Goal: Task Accomplishment & Management: Use online tool/utility

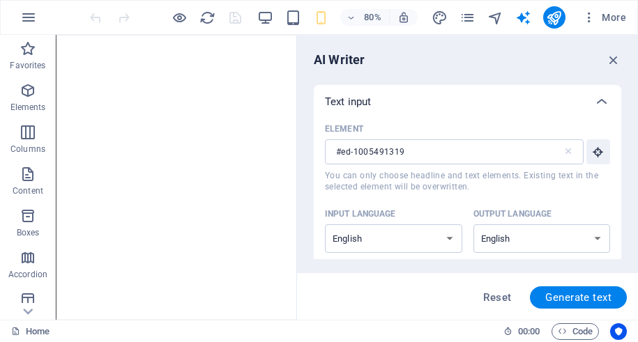
select select "English"
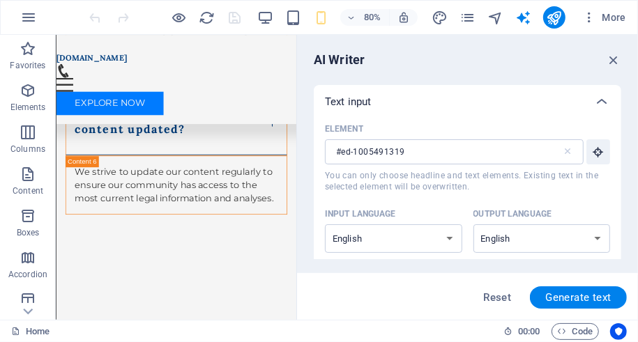
scroll to position [487, 0]
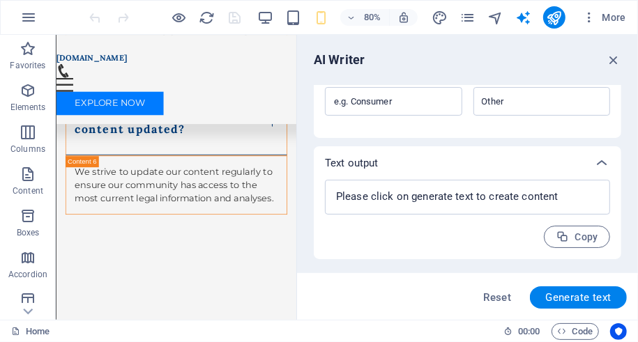
click at [462, 84] on div "AI Writer Text input Element #ed-1005491319 ​ You can only choose headline and …" at bounding box center [467, 177] width 341 height 285
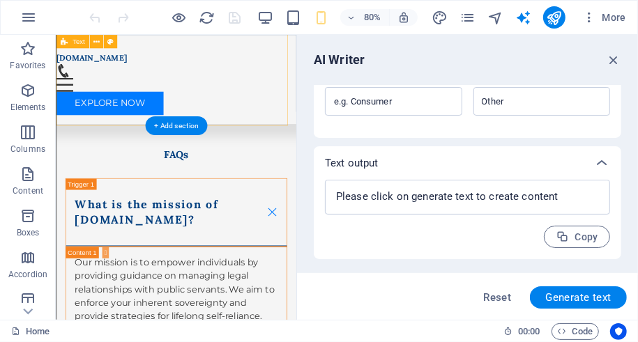
scroll to position [1047, 0]
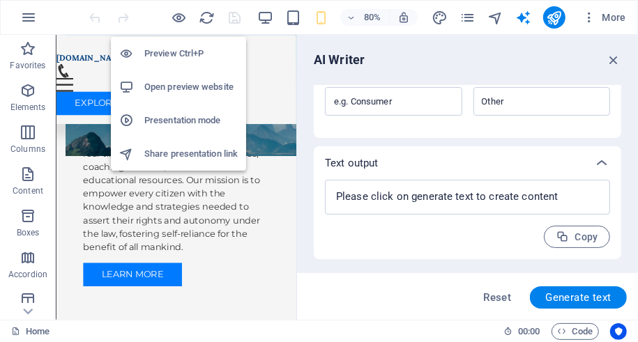
click at [176, 15] on icon "button" at bounding box center [179, 18] width 16 height 16
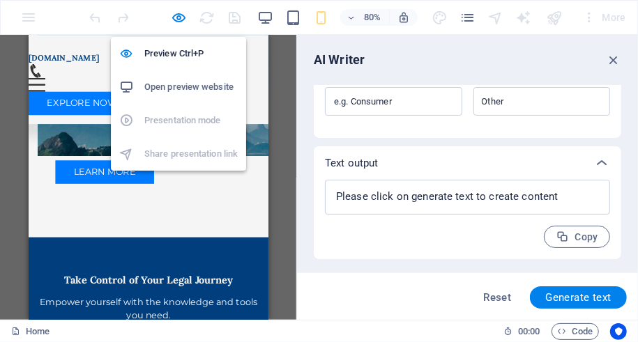
scroll to position [1018, 0]
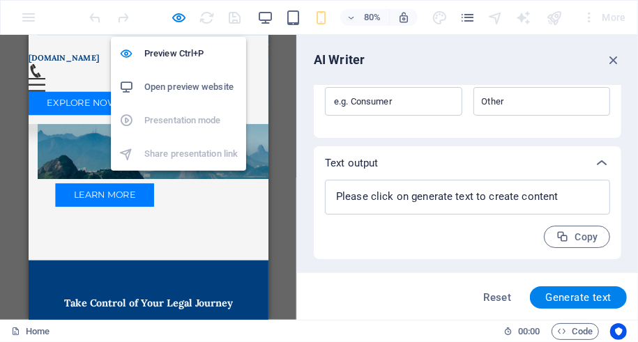
click at [176, 15] on icon "button" at bounding box center [179, 18] width 16 height 16
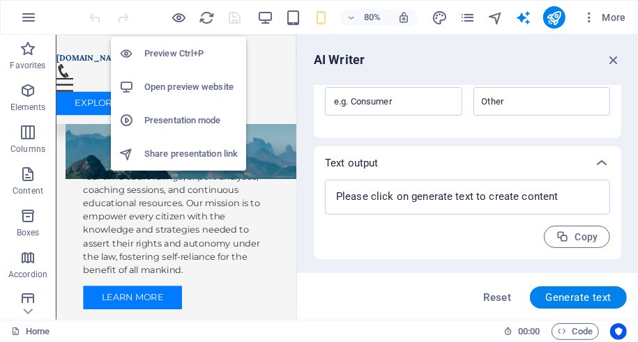
scroll to position [1047, 0]
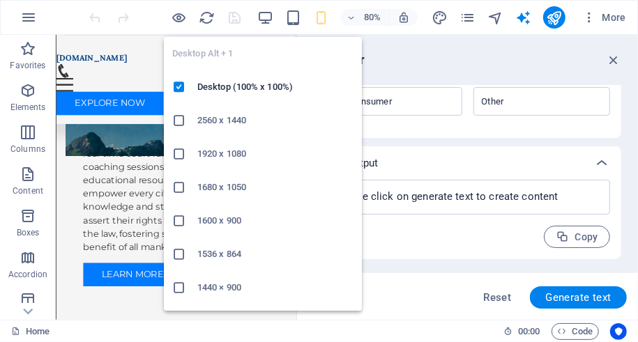
click at [265, 15] on icon "button" at bounding box center [265, 18] width 16 height 16
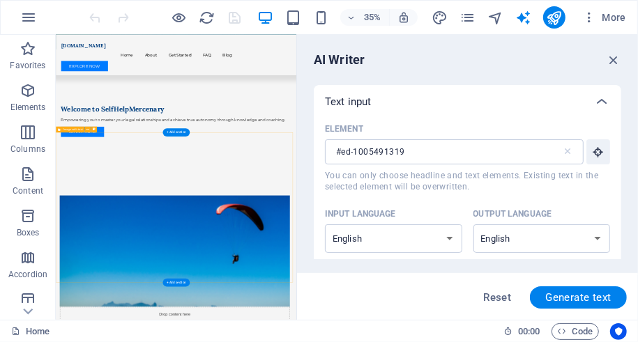
scroll to position [0, 0]
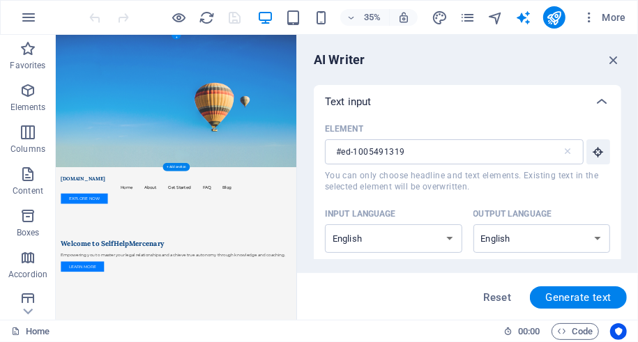
click at [499, 255] on figure at bounding box center [399, 223] width 687 height 379
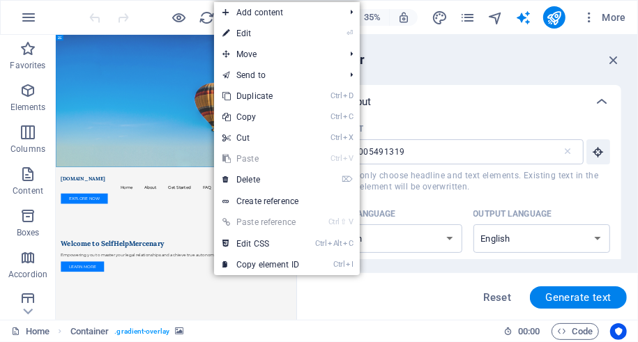
click at [254, 36] on link "⏎ Edit" at bounding box center [260, 33] width 93 height 21
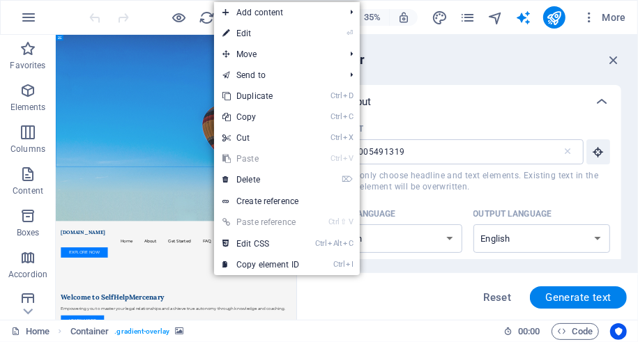
select select "header"
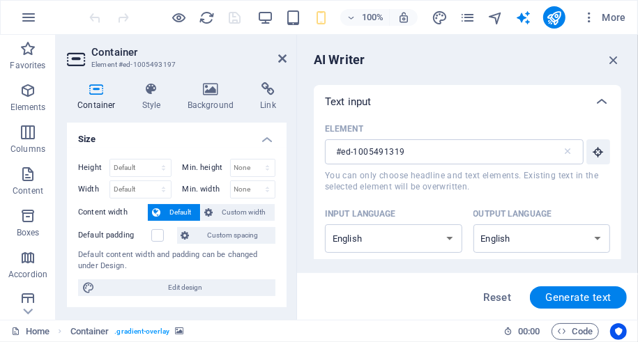
click at [213, 95] on icon at bounding box center [211, 89] width 68 height 14
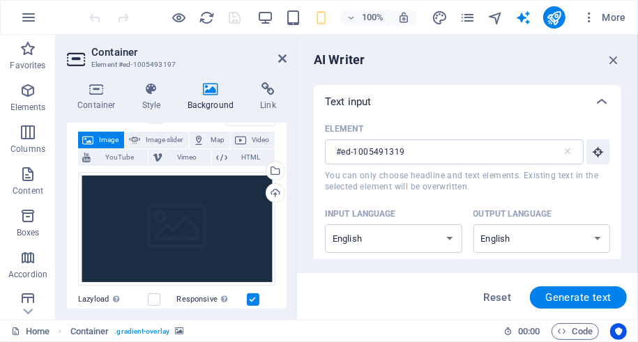
scroll to position [70, 0]
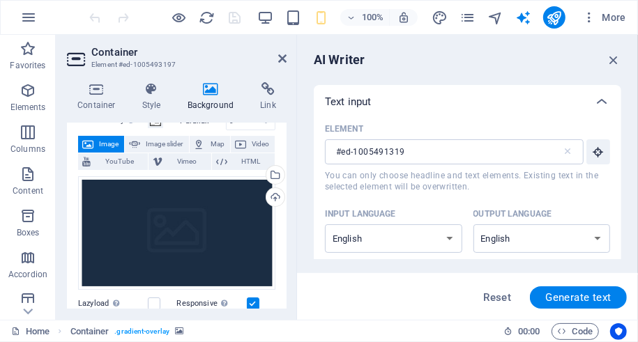
click at [264, 180] on div "Select files from the file manager, stock photos, or upload file(s)" at bounding box center [218, 176] width 91 height 52
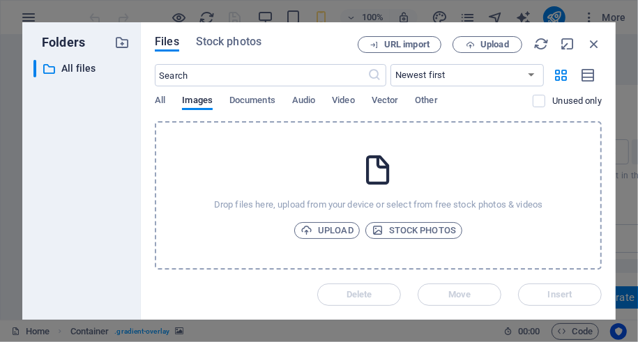
click at [242, 105] on span "Documents" at bounding box center [252, 102] width 46 height 20
click at [302, 102] on span "Audio" at bounding box center [303, 102] width 23 height 20
click at [339, 102] on span "Video" at bounding box center [343, 102] width 22 height 20
click at [372, 102] on div "All Images Documents Audio Video Vector Other" at bounding box center [344, 108] width 378 height 26
click at [385, 102] on span "Vector" at bounding box center [385, 102] width 27 height 20
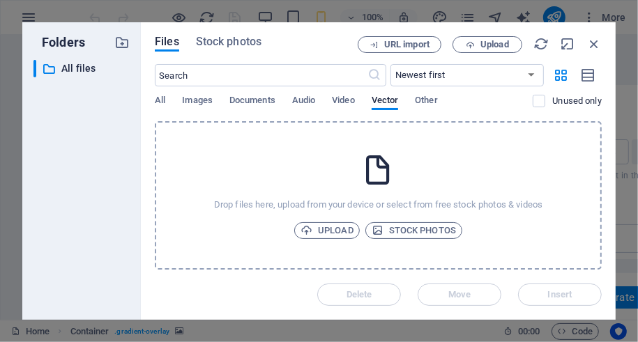
click at [424, 104] on span "Other" at bounding box center [426, 102] width 22 height 20
click at [192, 102] on span "Images" at bounding box center [197, 102] width 31 height 20
click at [157, 102] on span "All" at bounding box center [160, 102] width 10 height 20
click at [542, 105] on label at bounding box center [539, 101] width 13 height 13
click at [0, 0] on input "checkbox" at bounding box center [0, 0] width 0 height 0
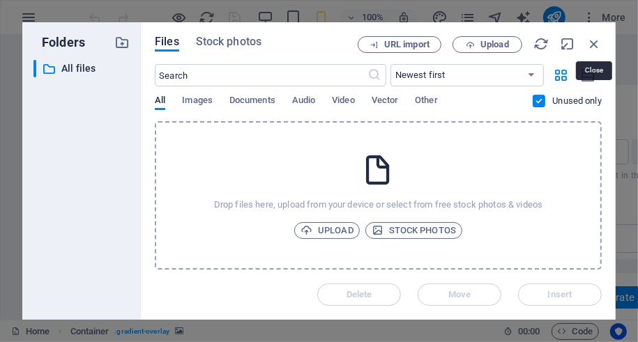
click at [598, 45] on icon "button" at bounding box center [593, 43] width 15 height 15
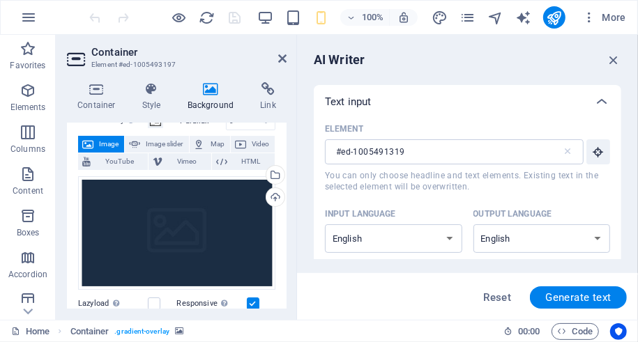
click at [108, 89] on icon at bounding box center [96, 89] width 59 height 14
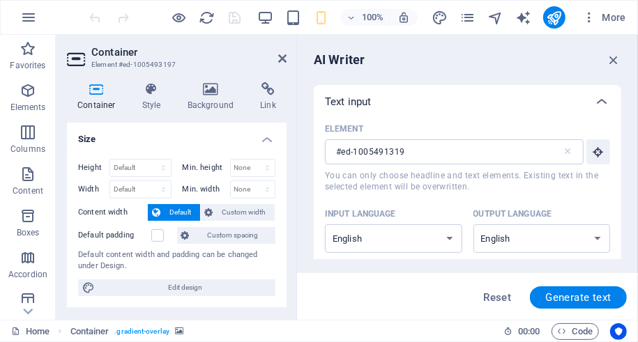
click at [145, 94] on icon at bounding box center [152, 89] width 40 height 14
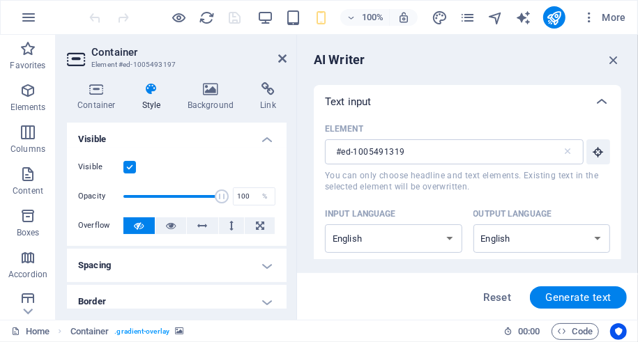
click at [265, 91] on icon at bounding box center [268, 89] width 37 height 14
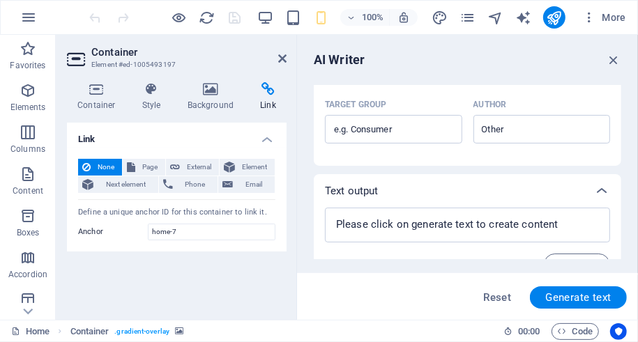
scroll to position [487, 0]
